Goal: Task Accomplishment & Management: Use online tool/utility

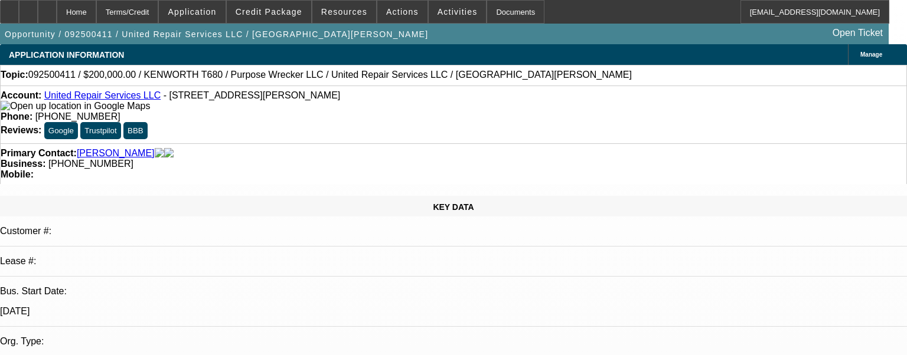
select select "0"
select select "2"
select select "0.1"
select select "4"
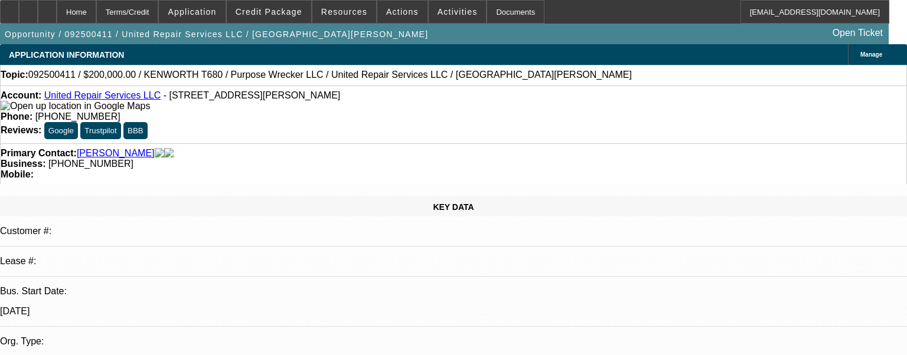
select select "0"
select select "2"
select select "0.1"
select select "4"
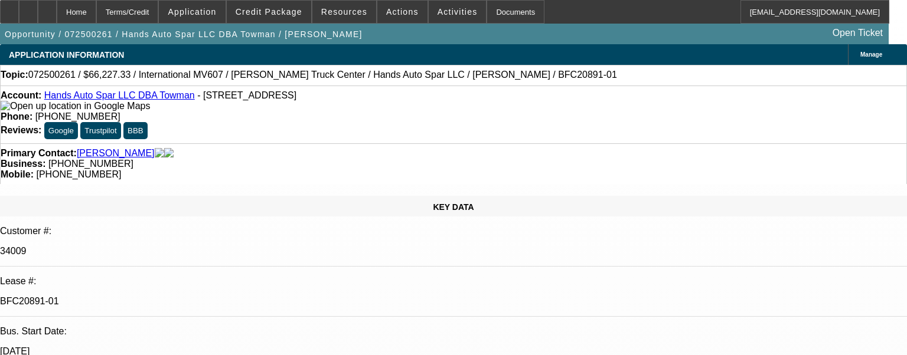
select select "0.15"
select select "2"
select select "0"
select select "6"
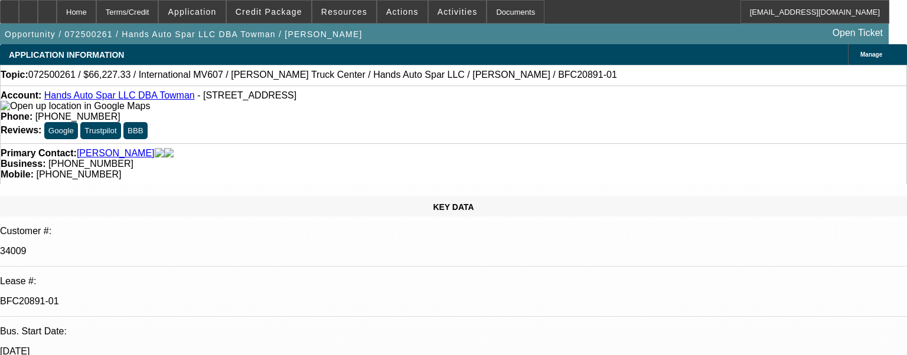
select select "0.15"
select select "2"
select select "0.1"
select select "4"
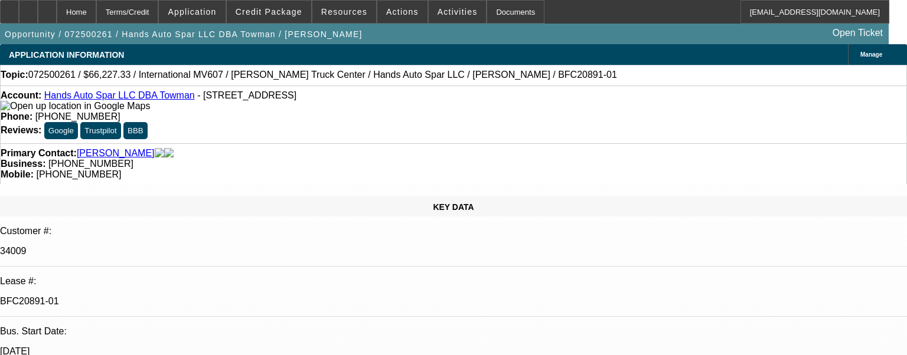
select select "0.15"
select select "2"
select select "0.1"
select select "4"
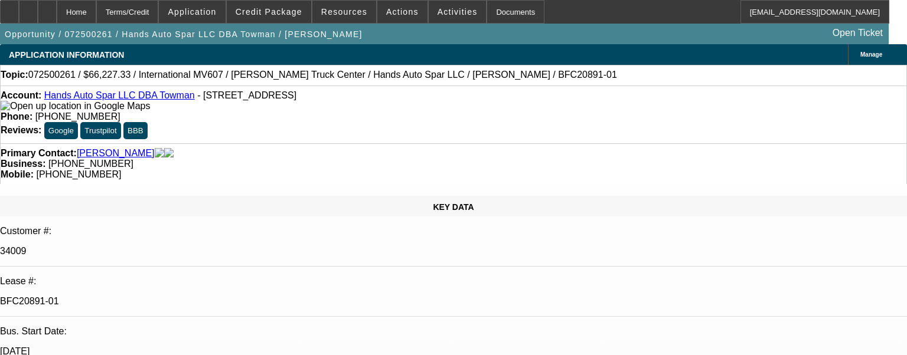
select select "0.15"
select select "2"
select select "0.1"
select select "4"
